Goal: Find specific page/section: Find specific page/section

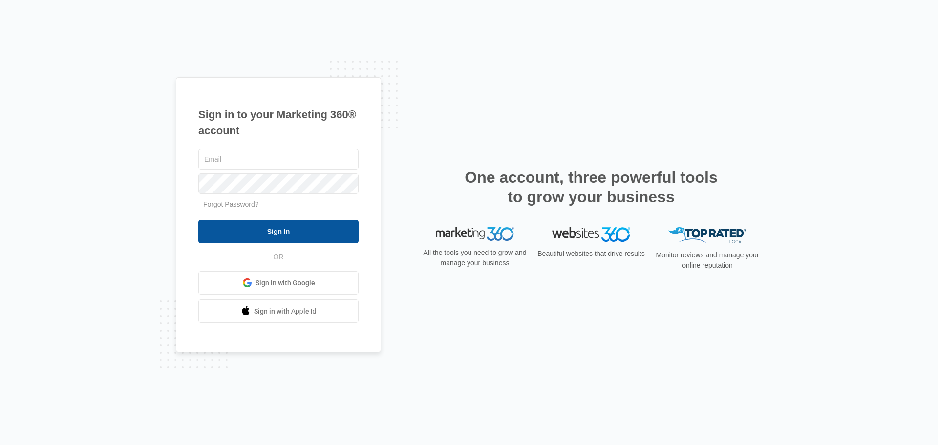
type input "tyler.hatton@madwire.com"
click at [299, 225] on input "Sign In" at bounding box center [278, 231] width 160 height 23
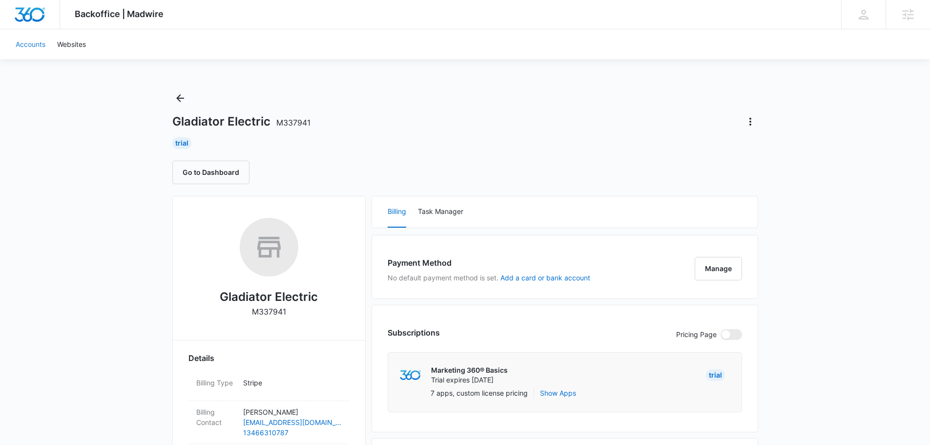
click at [16, 43] on link "Accounts" at bounding box center [31, 44] width 42 height 30
click at [19, 43] on link "Accounts" at bounding box center [31, 44] width 42 height 30
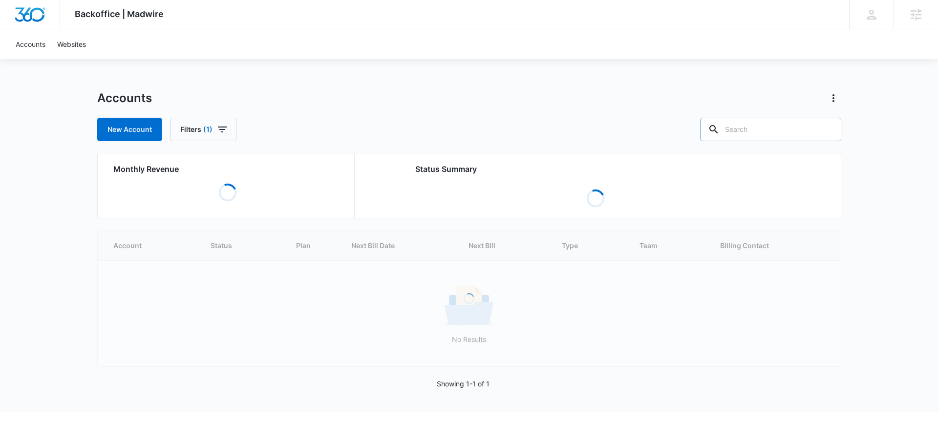
click at [794, 134] on input "text" at bounding box center [770, 129] width 141 height 23
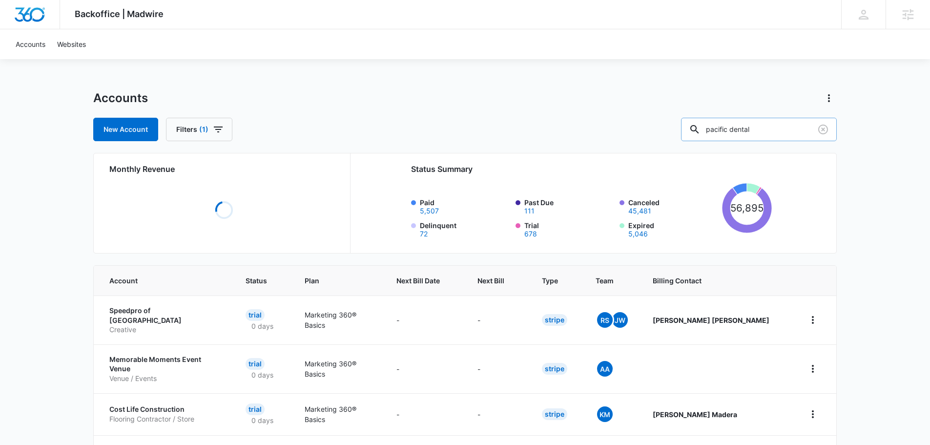
click at [786, 134] on input "pacific dental" at bounding box center [759, 129] width 156 height 23
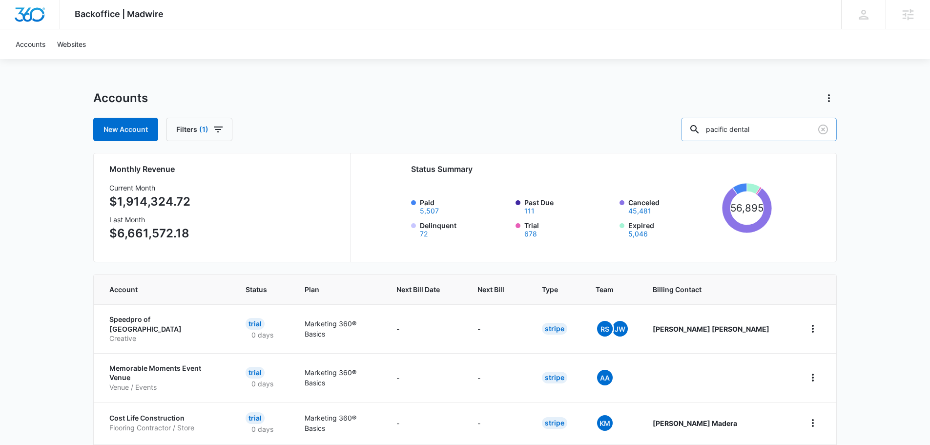
click at [784, 132] on input "pacific dental" at bounding box center [759, 129] width 156 height 23
type input "pacific dental"
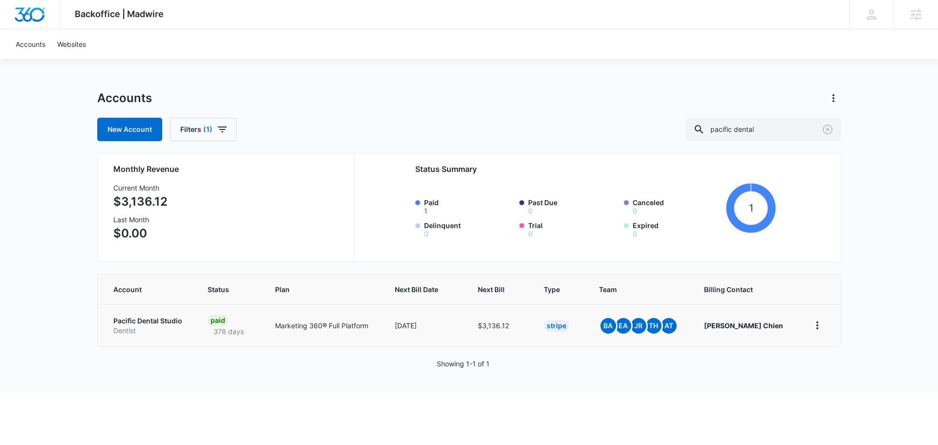
click at [154, 323] on p "Pacific Dental Studio" at bounding box center [148, 321] width 71 height 10
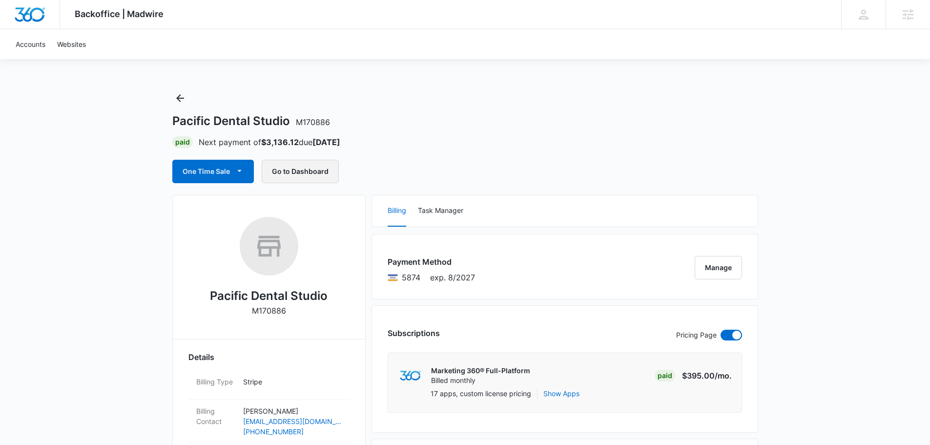
click at [315, 175] on button "Go to Dashboard" at bounding box center [300, 171] width 77 height 23
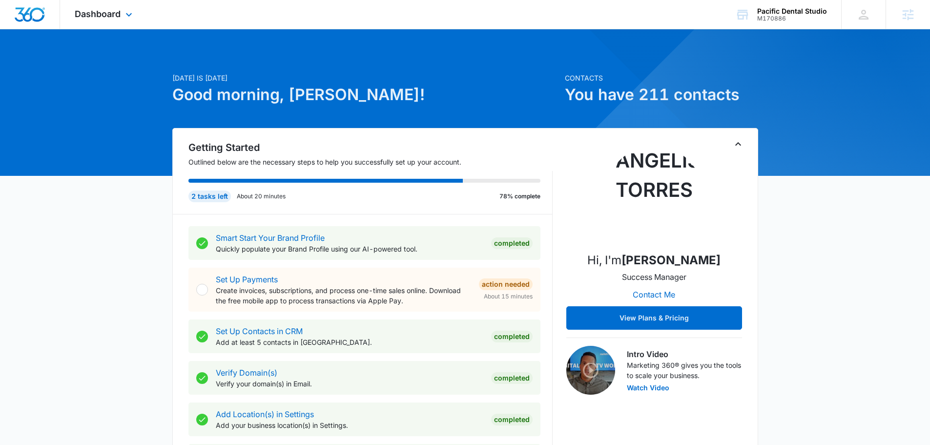
click at [135, 19] on icon at bounding box center [129, 15] width 12 height 12
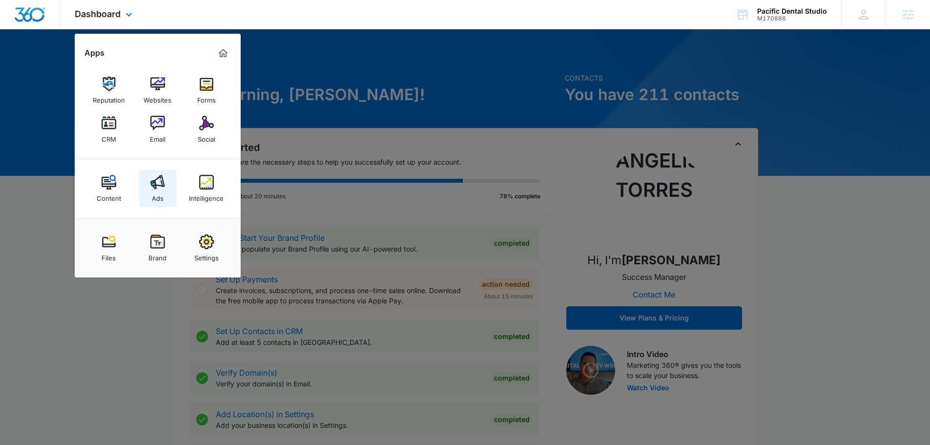
click at [160, 192] on div "Ads" at bounding box center [158, 195] width 12 height 13
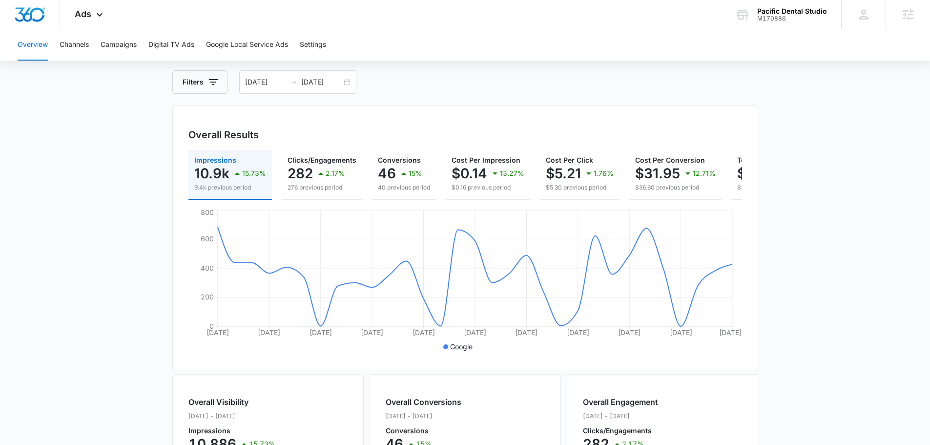
scroll to position [49, 0]
